Goal: Book appointment/travel/reservation

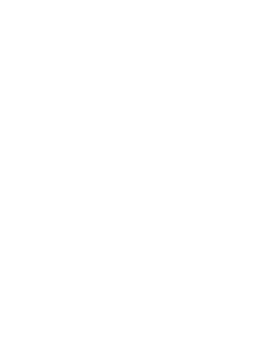
click at [239, 17] on img at bounding box center [240, 13] width 31 height 15
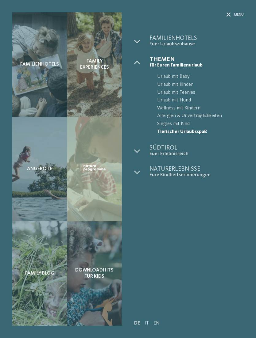
click at [237, 17] on span "Menü" at bounding box center [239, 14] width 10 height 5
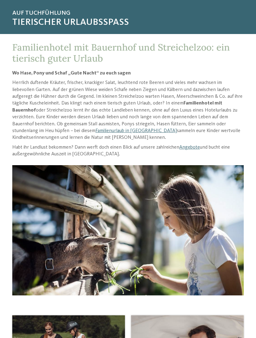
scroll to position [49, 0]
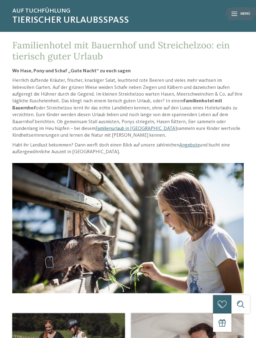
click at [195, 145] on link "Angebote" at bounding box center [189, 145] width 21 height 5
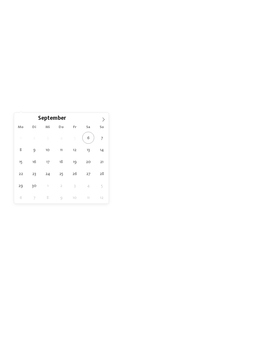
type div "14.09.2025"
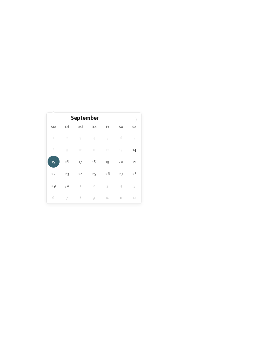
type div "20.09.2025"
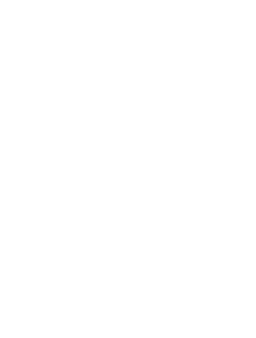
click at [195, 108] on div "Family Experiences" at bounding box center [175, 107] width 44 height 11
click at [177, 77] on icon at bounding box center [177, 82] width 13 height 11
click at [146, 106] on icon at bounding box center [147, 107] width 2 height 2
click at [239, 68] on div "Meine Wünsche Hallen- oder Schleusenbad Schwimmbad im Freien" at bounding box center [128, 169] width 256 height 338
click at [230, 109] on span "filtern" at bounding box center [226, 108] width 14 height 4
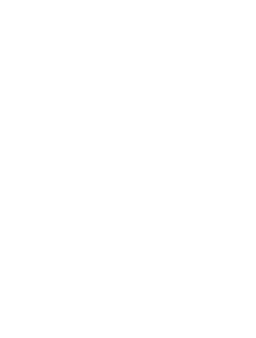
scroll to position [529, 0]
click at [129, 76] on icon at bounding box center [127, 81] width 11 height 11
click at [56, 244] on link "TYROL family retreat" at bounding box center [38, 246] width 40 height 4
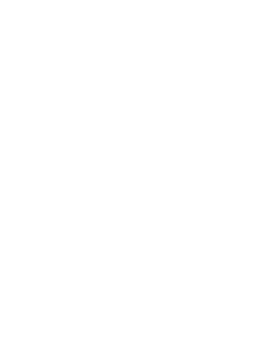
scroll to position [127, 0]
click at [240, 106] on icon at bounding box center [243, 111] width 13 height 11
click at [28, 315] on img at bounding box center [70, 321] width 116 height 92
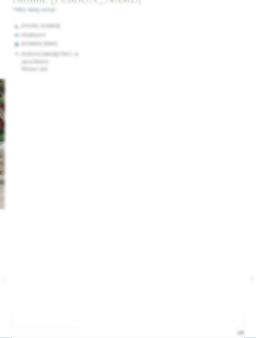
scroll to position [455, 0]
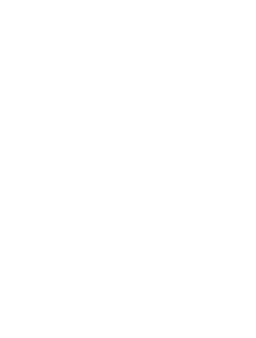
click at [246, 19] on icon at bounding box center [243, 22] width 13 height 11
